Goal: Task Accomplishment & Management: Manage account settings

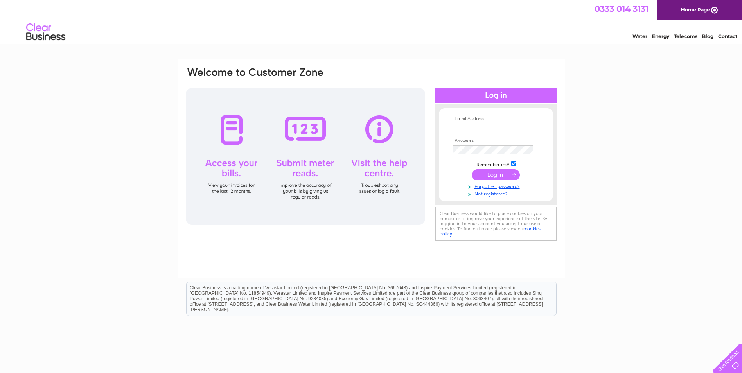
type input "charlene@pbtltd.co.uk"
click at [480, 177] on input "submit" at bounding box center [496, 174] width 48 height 11
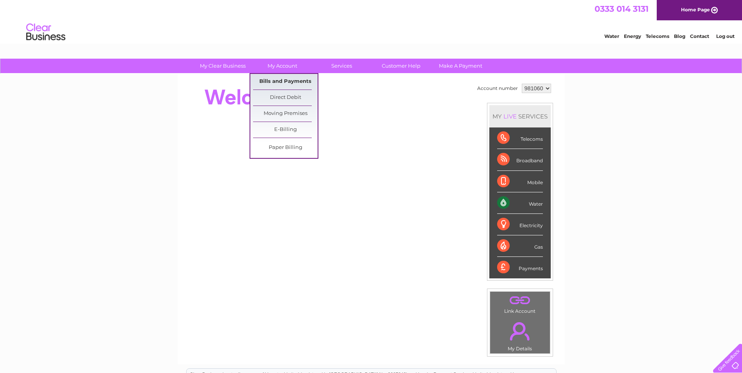
click at [279, 78] on link "Bills and Payments" at bounding box center [285, 82] width 65 height 16
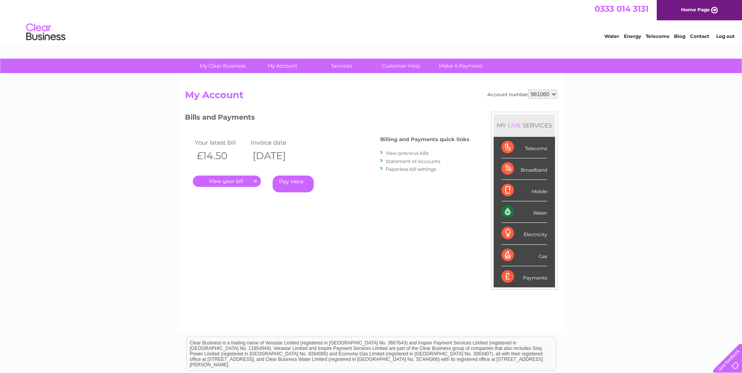
click at [244, 179] on link "." at bounding box center [227, 181] width 68 height 11
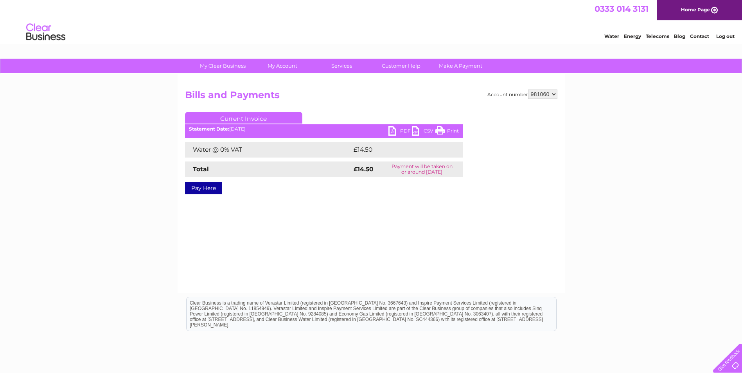
click at [392, 131] on link "PDF" at bounding box center [400, 131] width 23 height 11
